Goal: Information Seeking & Learning: Learn about a topic

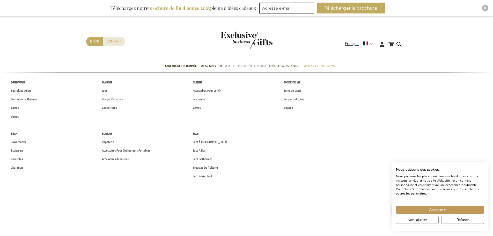
click at [121, 101] on span "Bougie Parfumée" at bounding box center [112, 99] width 21 height 5
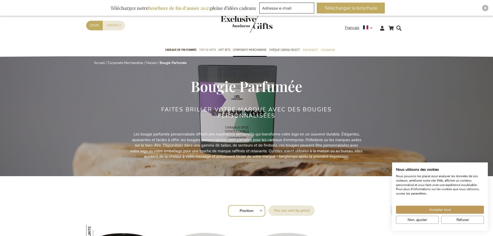
click at [206, 50] on span "TOP 50 Gifts" at bounding box center [207, 49] width 17 height 5
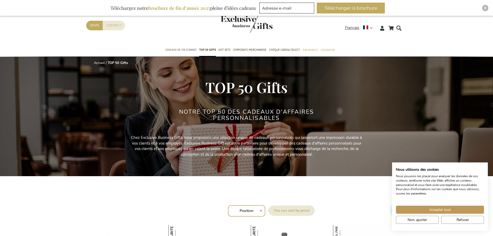
click at [184, 49] on span "Cadeaux de fin d’année" at bounding box center [181, 49] width 32 height 5
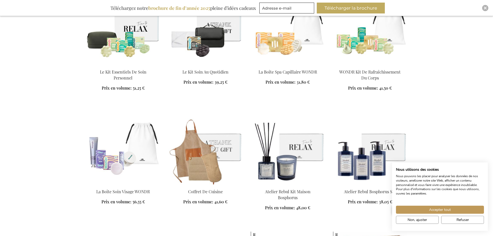
scroll to position [1528, 0]
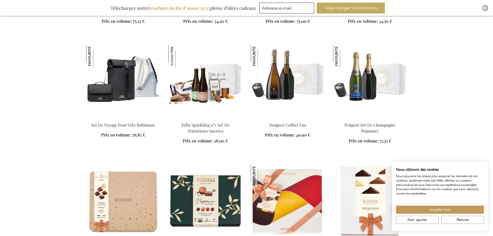
scroll to position [3366, 0]
